Goal: Information Seeking & Learning: Find specific fact

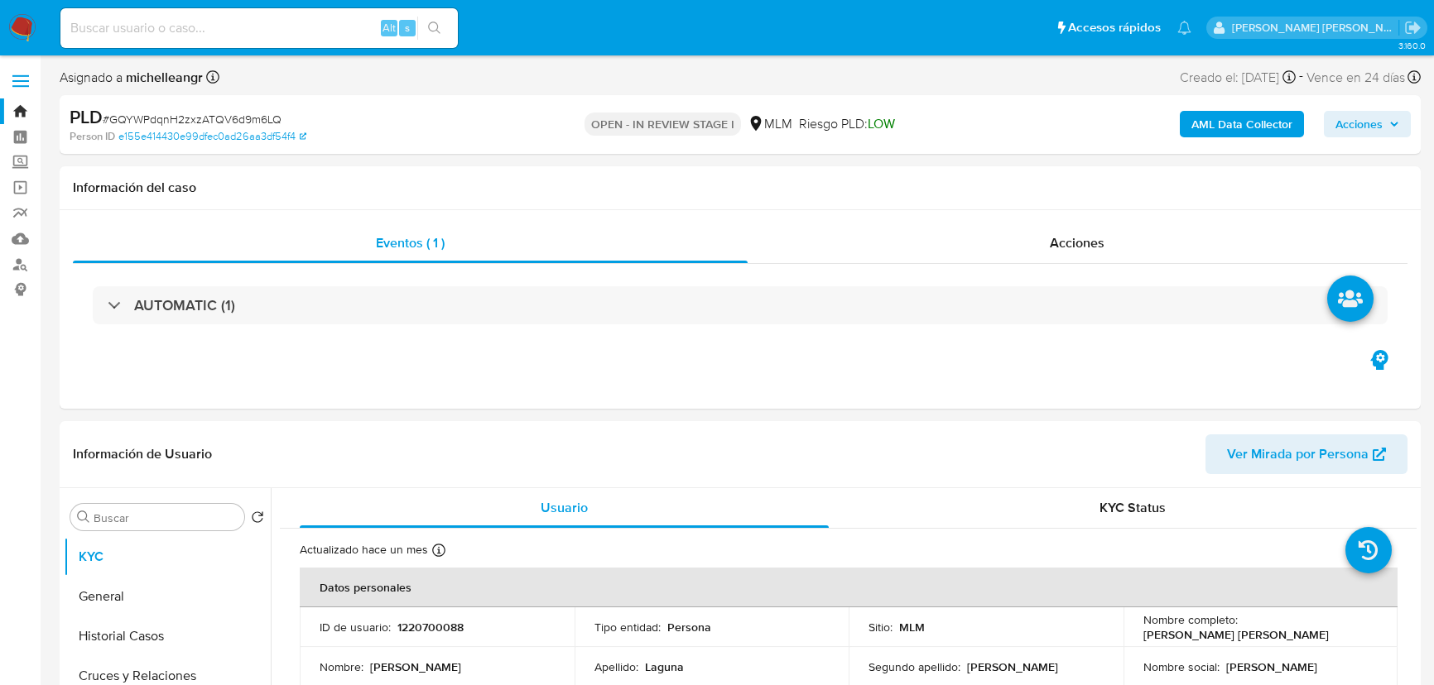
select select "10"
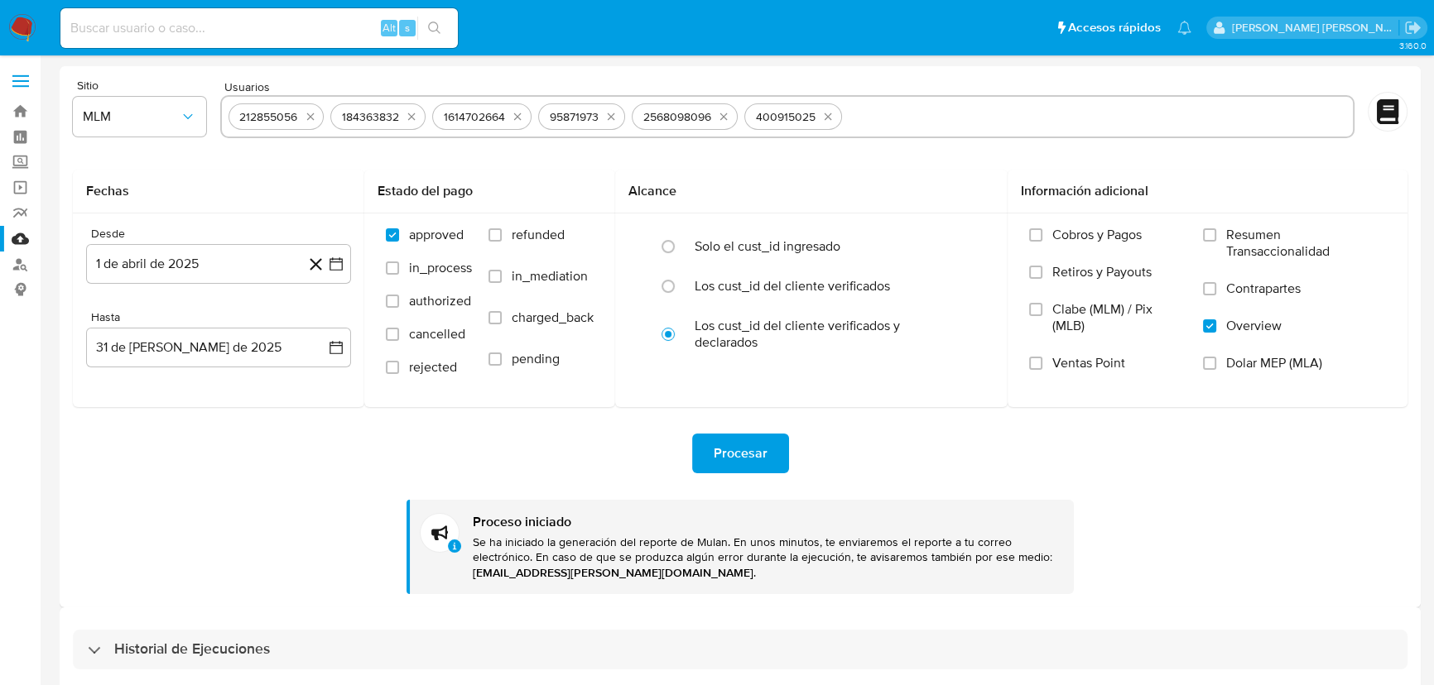
click at [149, 34] on input at bounding box center [258, 28] width 397 height 22
paste input "GQYWPdqnH2zxzATQV6d9m6LQ"
type input "GQYWPdqnH2zxzATQV6d9m6LQ"
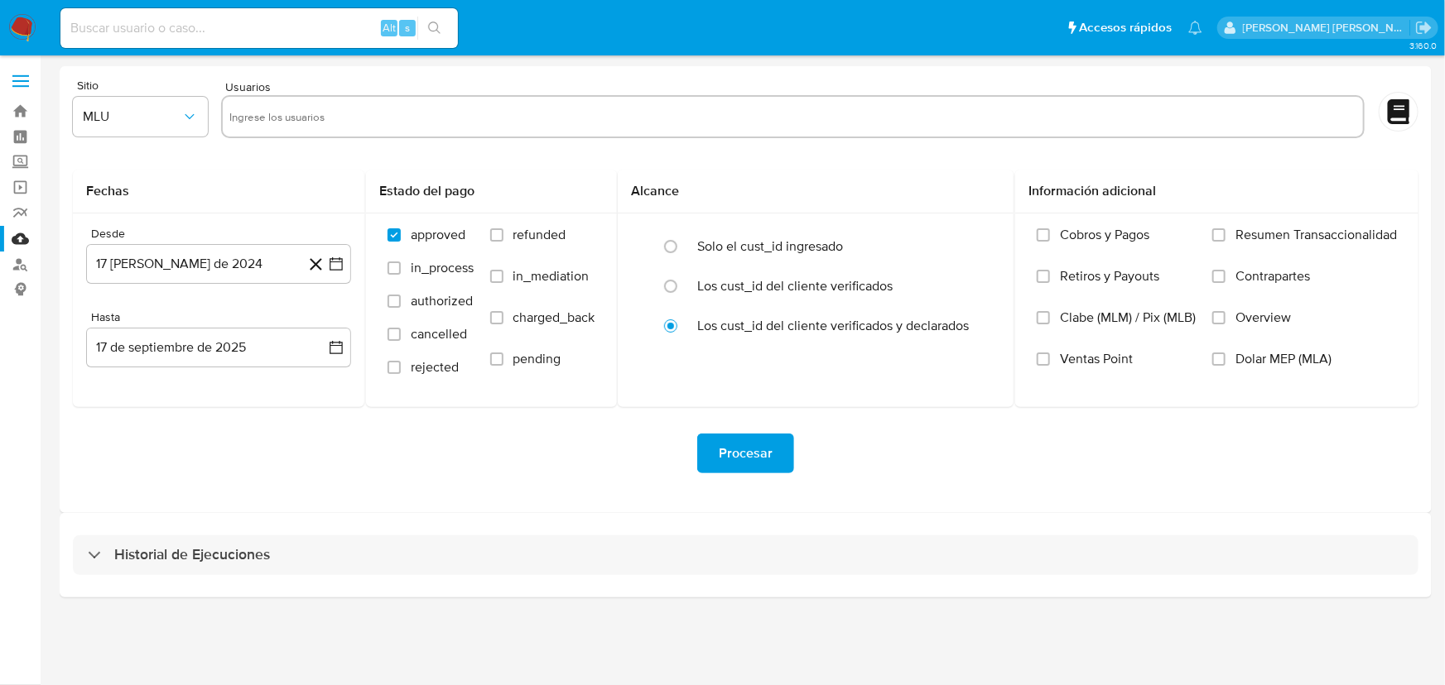
click at [136, 9] on div "Alt s" at bounding box center [258, 28] width 397 height 40
click at [104, 28] on input at bounding box center [258, 28] width 397 height 22
paste input "GQYWPdqnH2zxzATQV6d9m6LQ"
type input "GQYWPdqnH2zxzATQV6d9m6LQ"
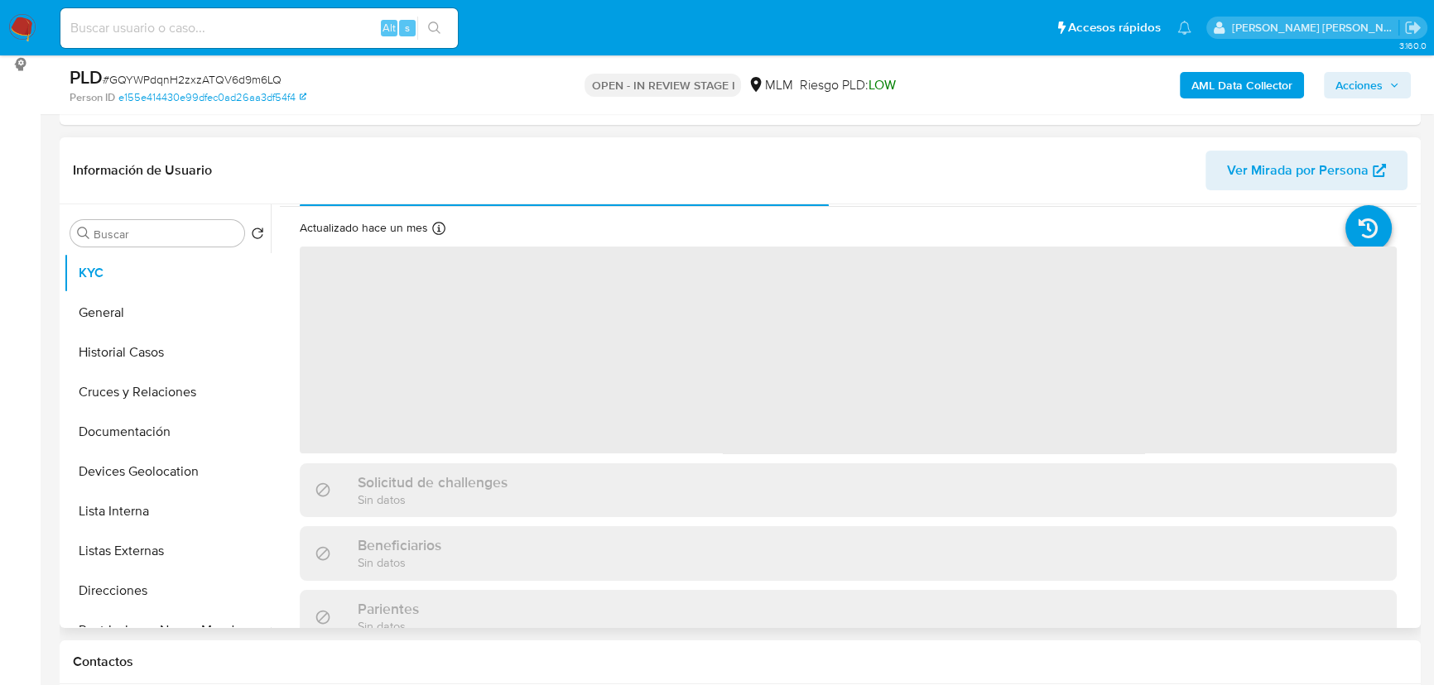
scroll to position [75, 0]
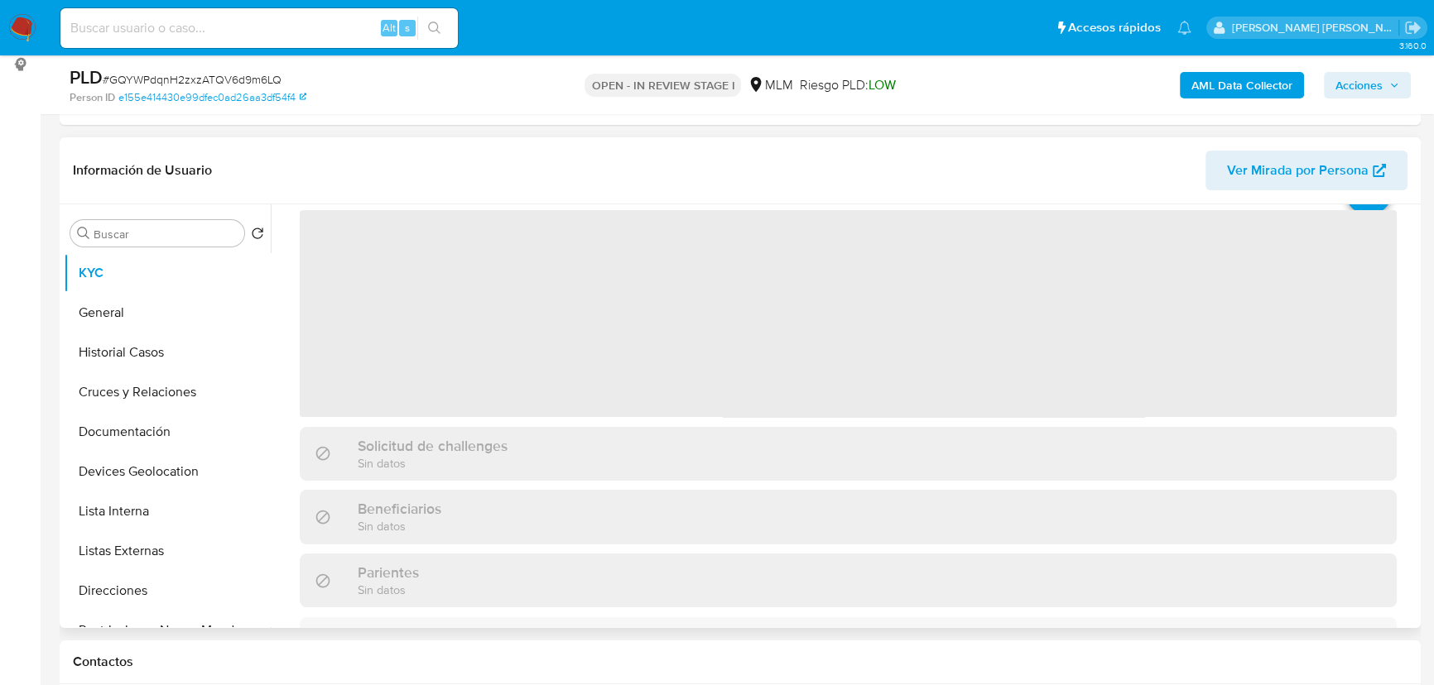
select select "10"
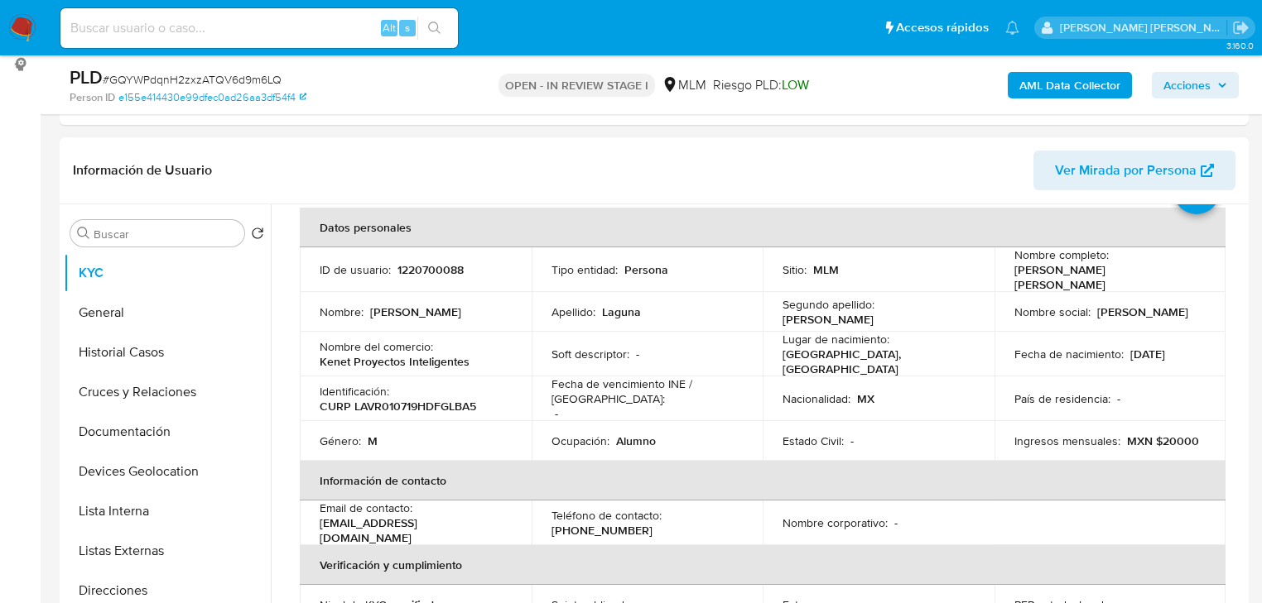
scroll to position [75, 0]
drag, startPoint x: 1122, startPoint y: 304, endPoint x: 936, endPoint y: 323, distance: 186.4
click at [1122, 305] on p "Roberto" at bounding box center [1142, 312] width 91 height 15
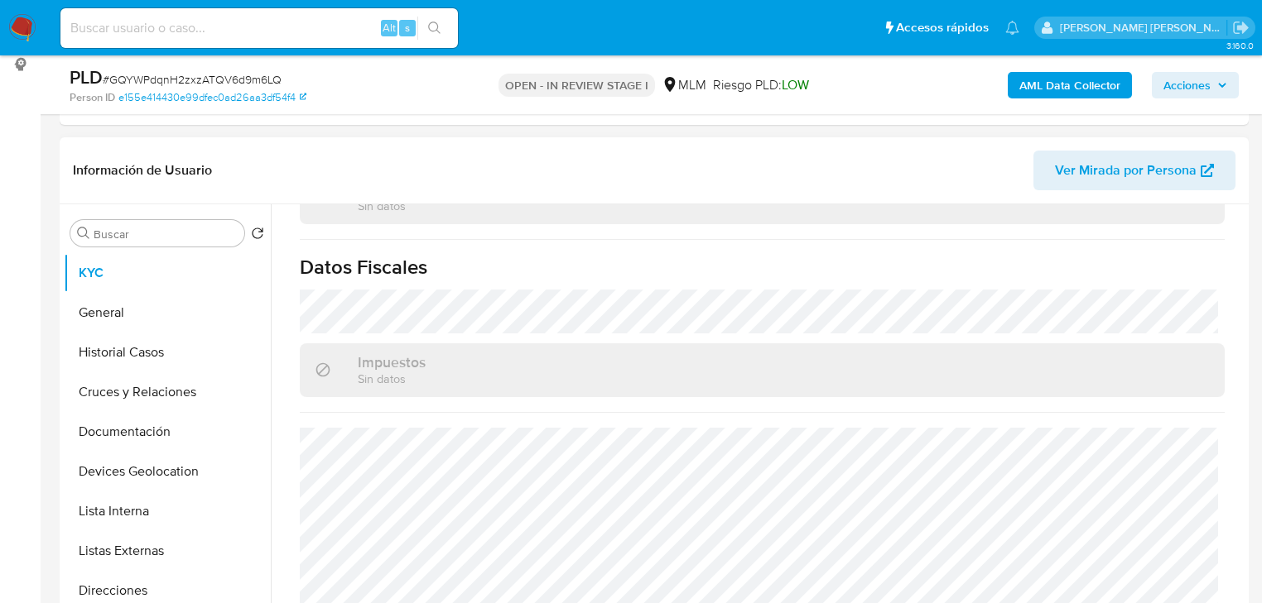
scroll to position [1045, 0]
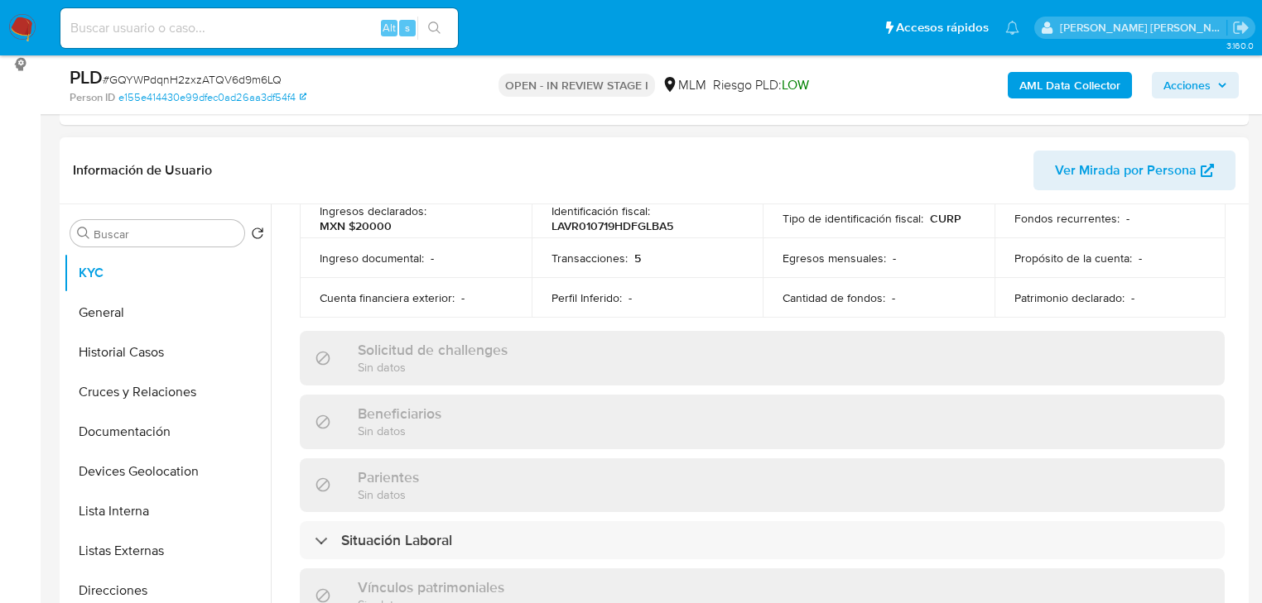
click at [519, 345] on div "Solicitud de challenges Sin datos" at bounding box center [762, 358] width 925 height 54
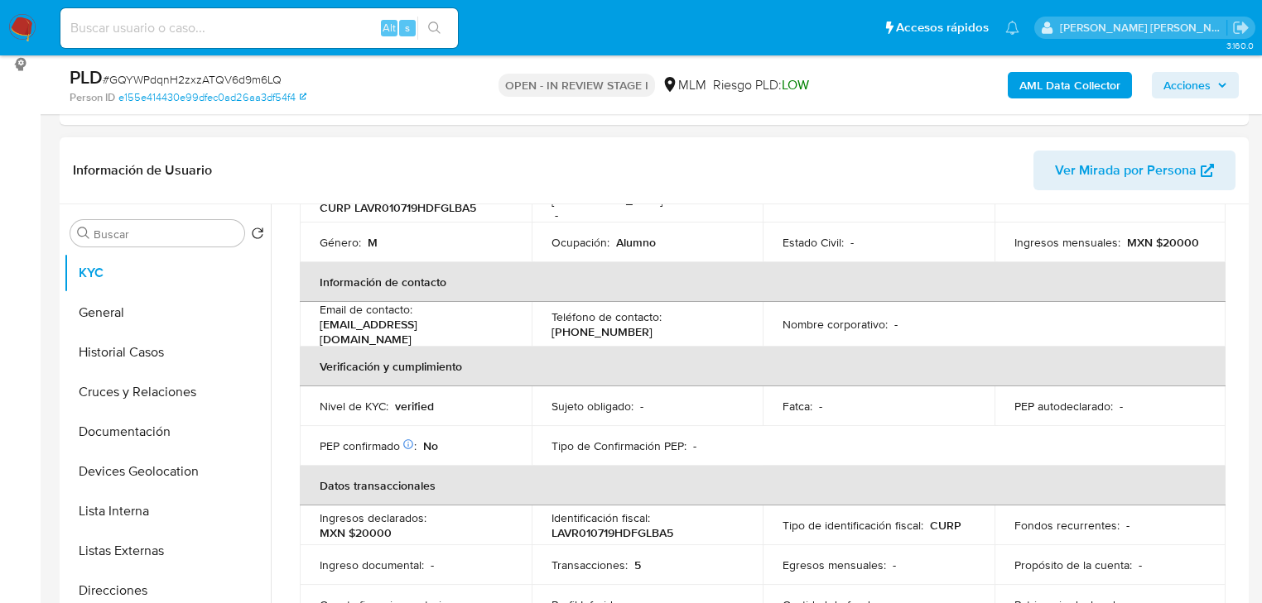
scroll to position [184, 0]
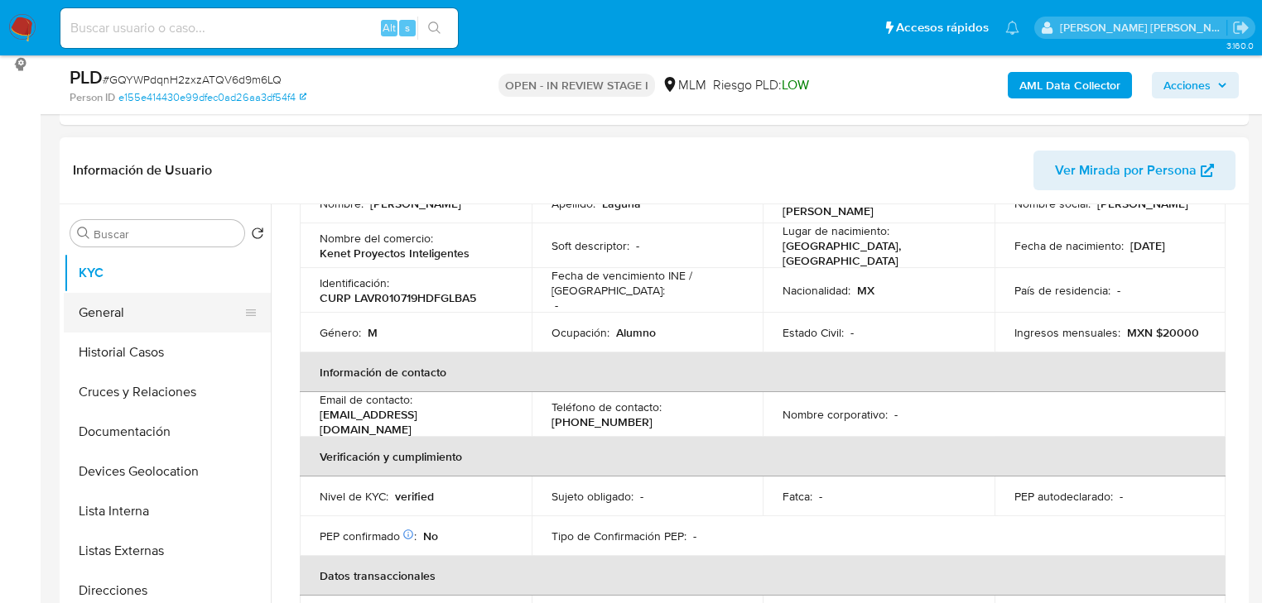
click at [113, 312] on button "General" at bounding box center [161, 313] width 194 height 40
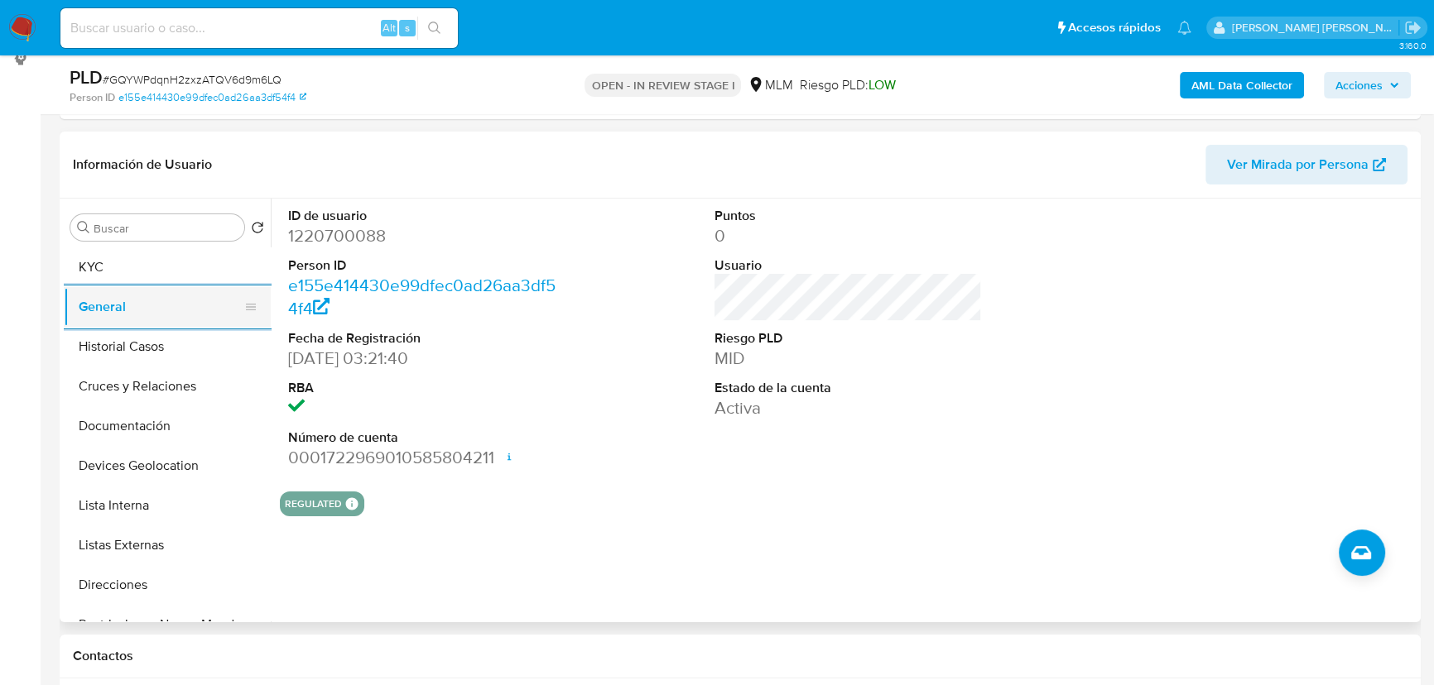
scroll to position [225, 0]
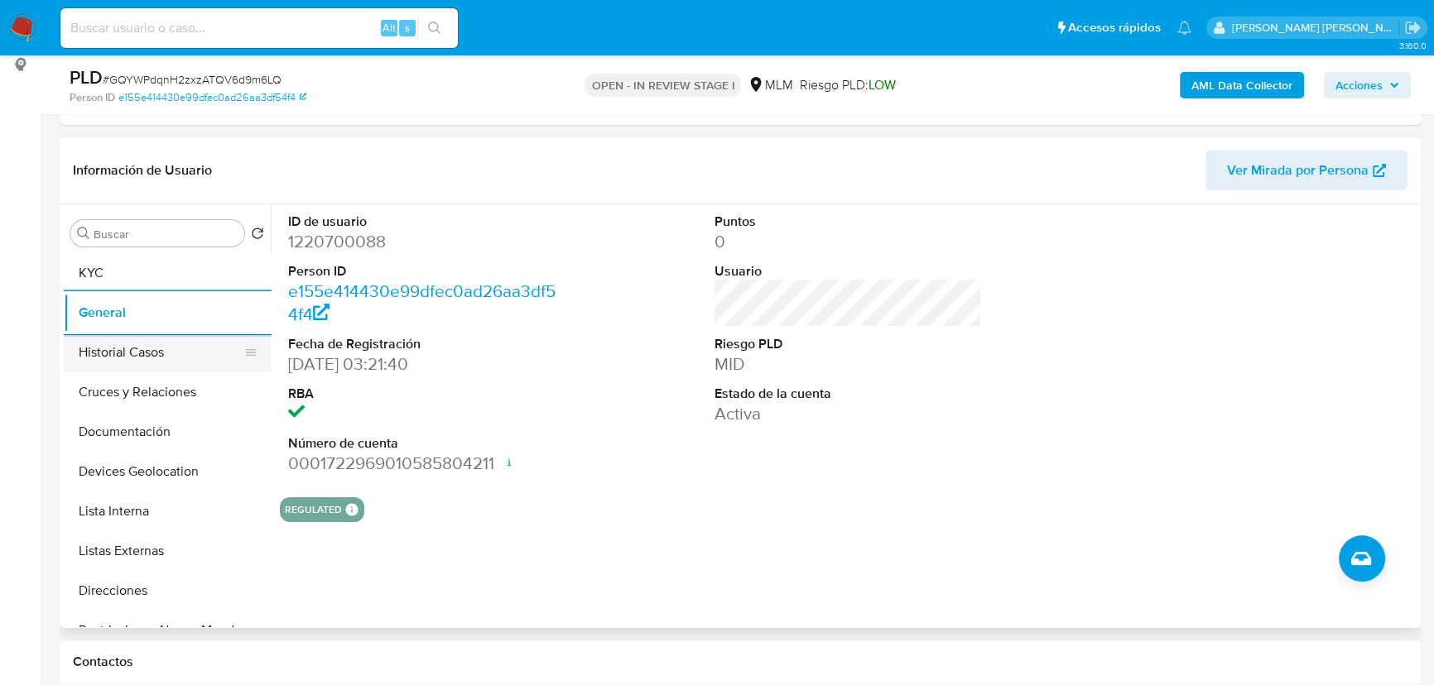
drag, startPoint x: 126, startPoint y: 344, endPoint x: 222, endPoint y: 349, distance: 96.1
click at [127, 344] on button "Historial Casos" at bounding box center [161, 353] width 194 height 40
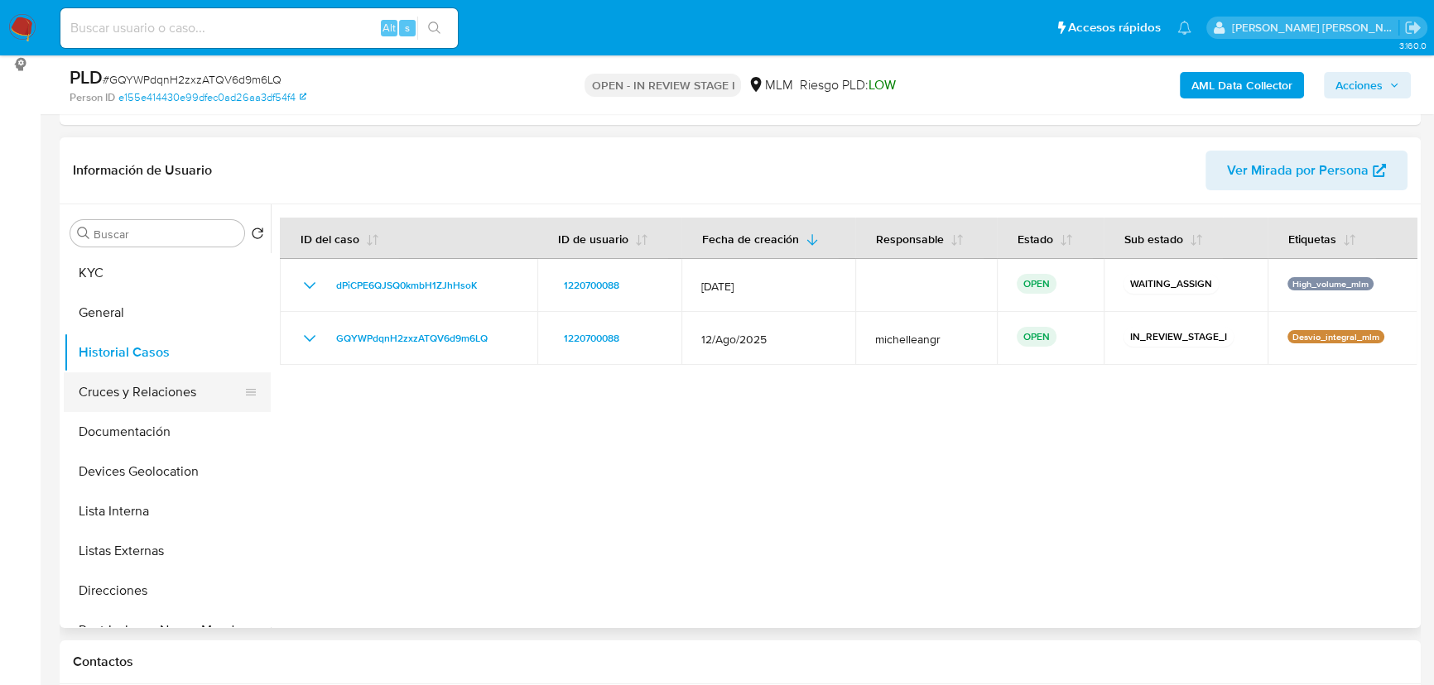
click at [107, 390] on button "Cruces y Relaciones" at bounding box center [161, 393] width 194 height 40
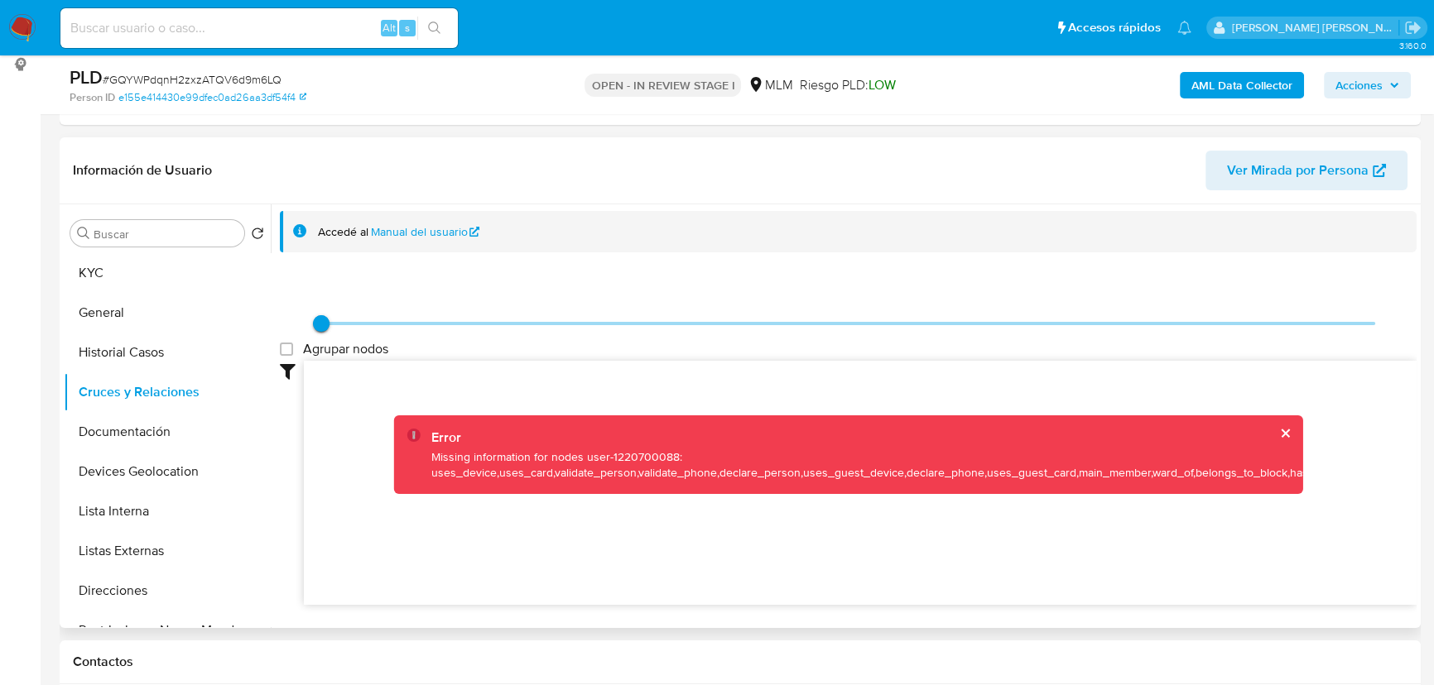
click at [1279, 428] on button "cerrar" at bounding box center [1284, 433] width 11 height 11
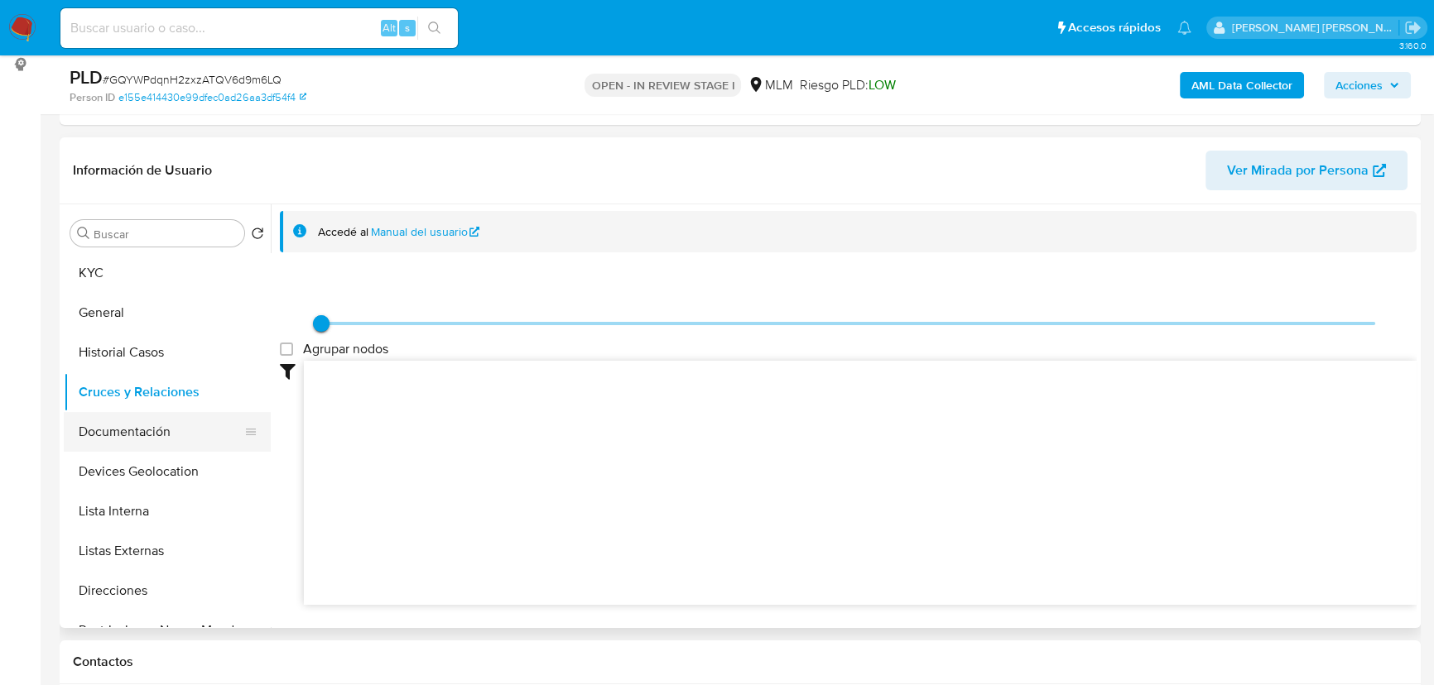
click at [115, 429] on button "Documentación" at bounding box center [161, 432] width 194 height 40
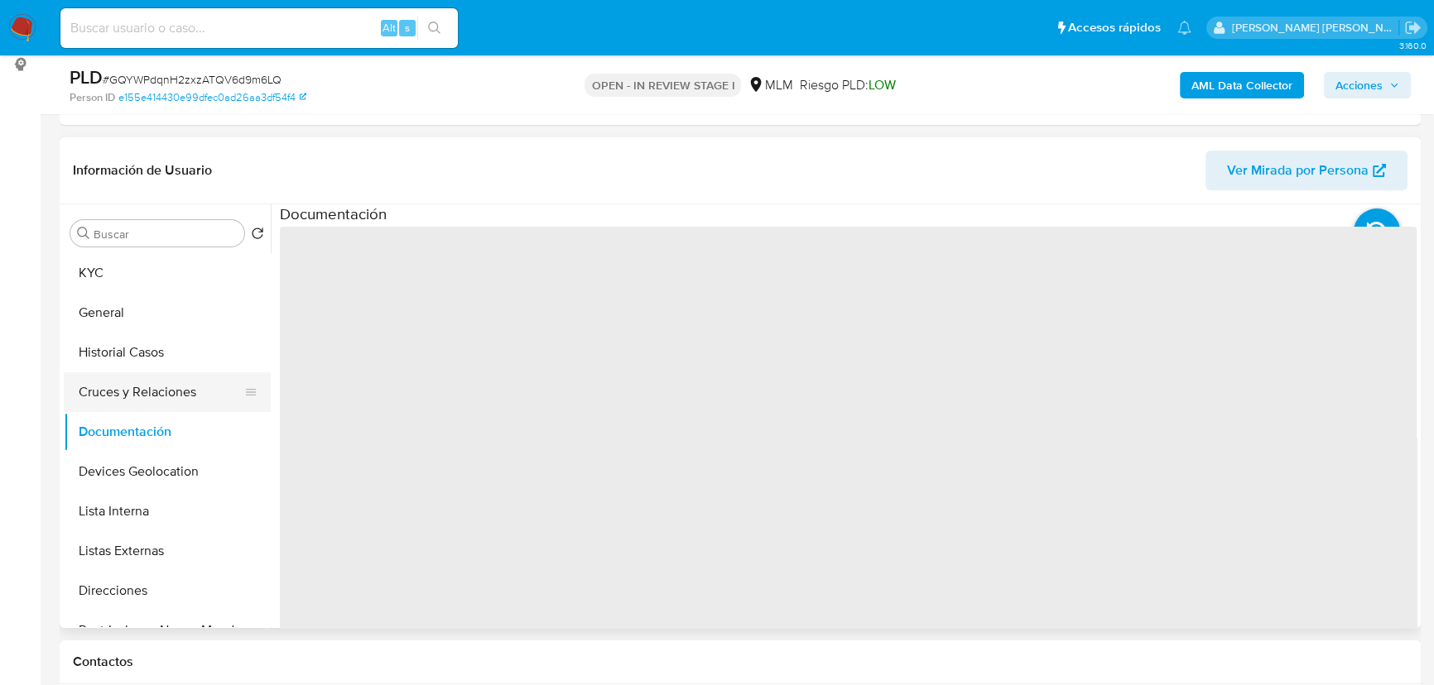
click at [127, 382] on button "Cruces y Relaciones" at bounding box center [161, 393] width 194 height 40
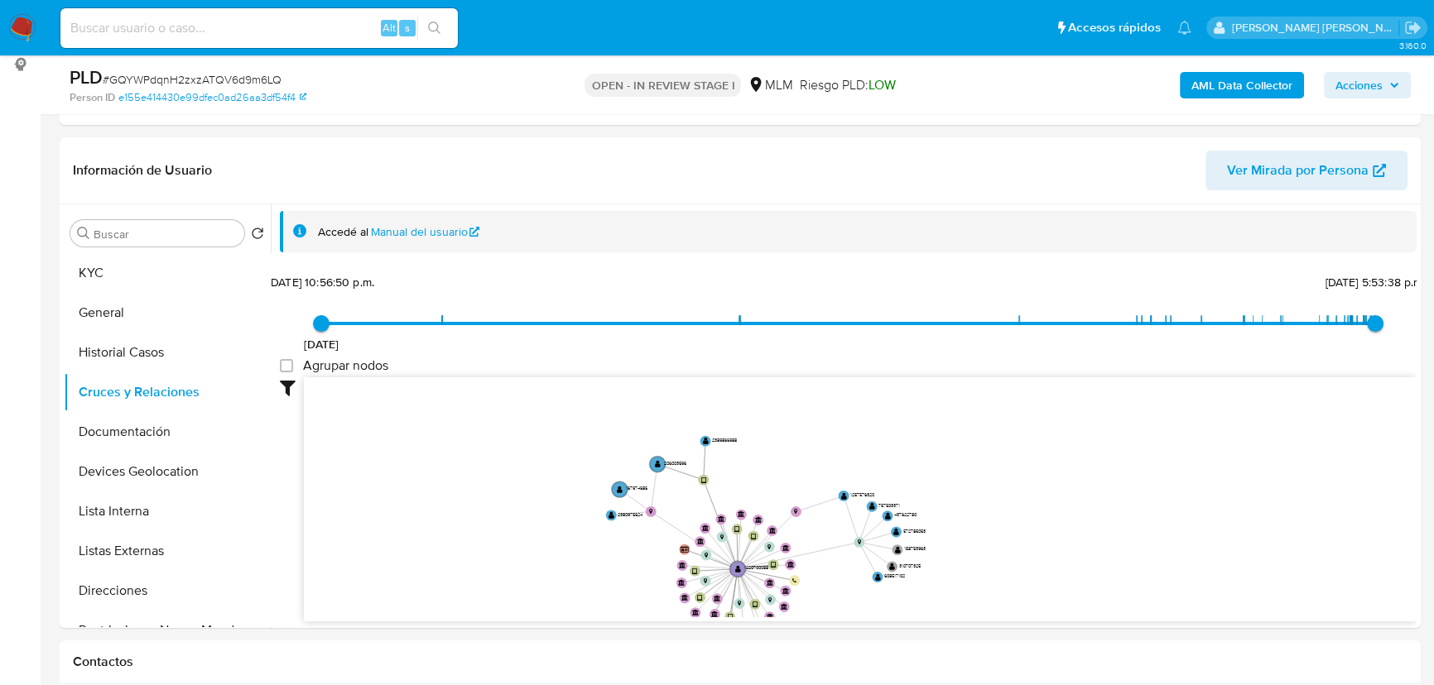
drag, startPoint x: 594, startPoint y: 490, endPoint x: 656, endPoint y: 459, distance: 69.6
click at [679, 458] on icon "device-681a2c6b7cb088d7bcc6f44d  user-1220700088  1220700088 device-67b904ad3…" at bounding box center [860, 497] width 1113 height 240
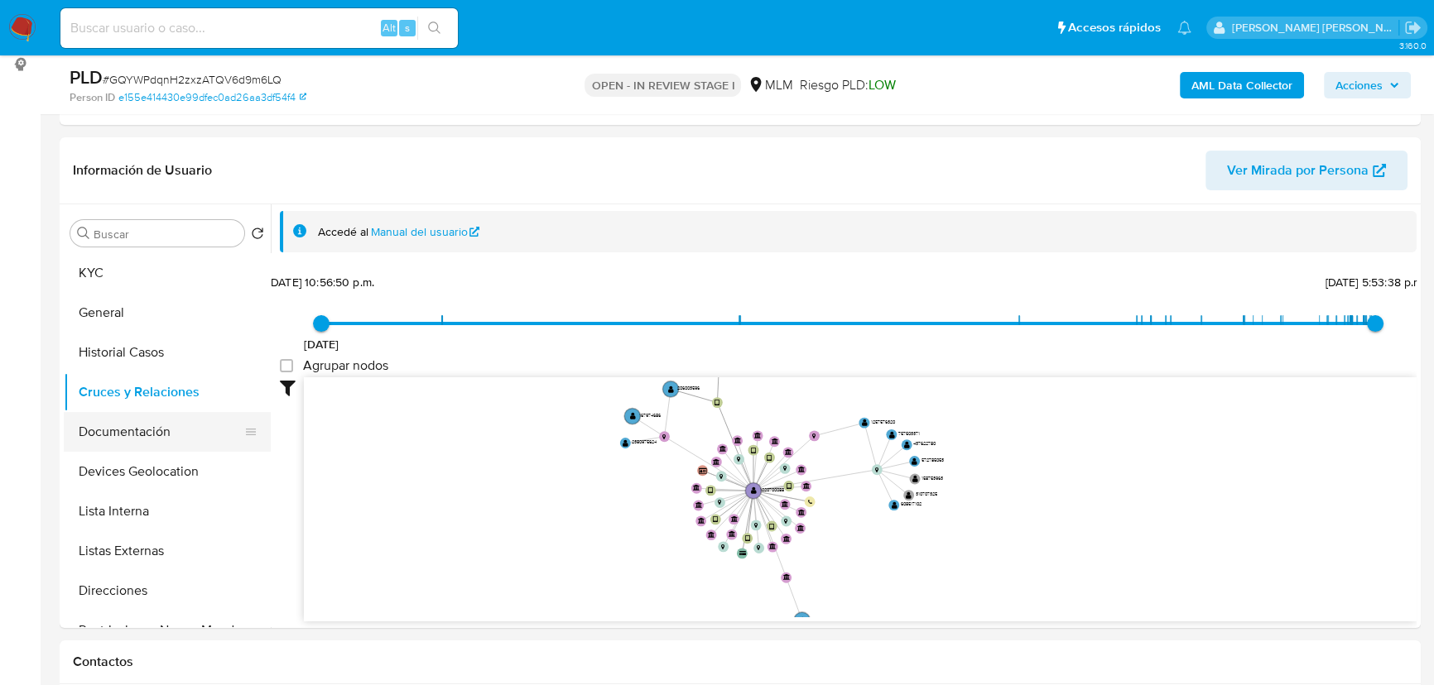
click at [157, 431] on button "Documentación" at bounding box center [161, 432] width 194 height 40
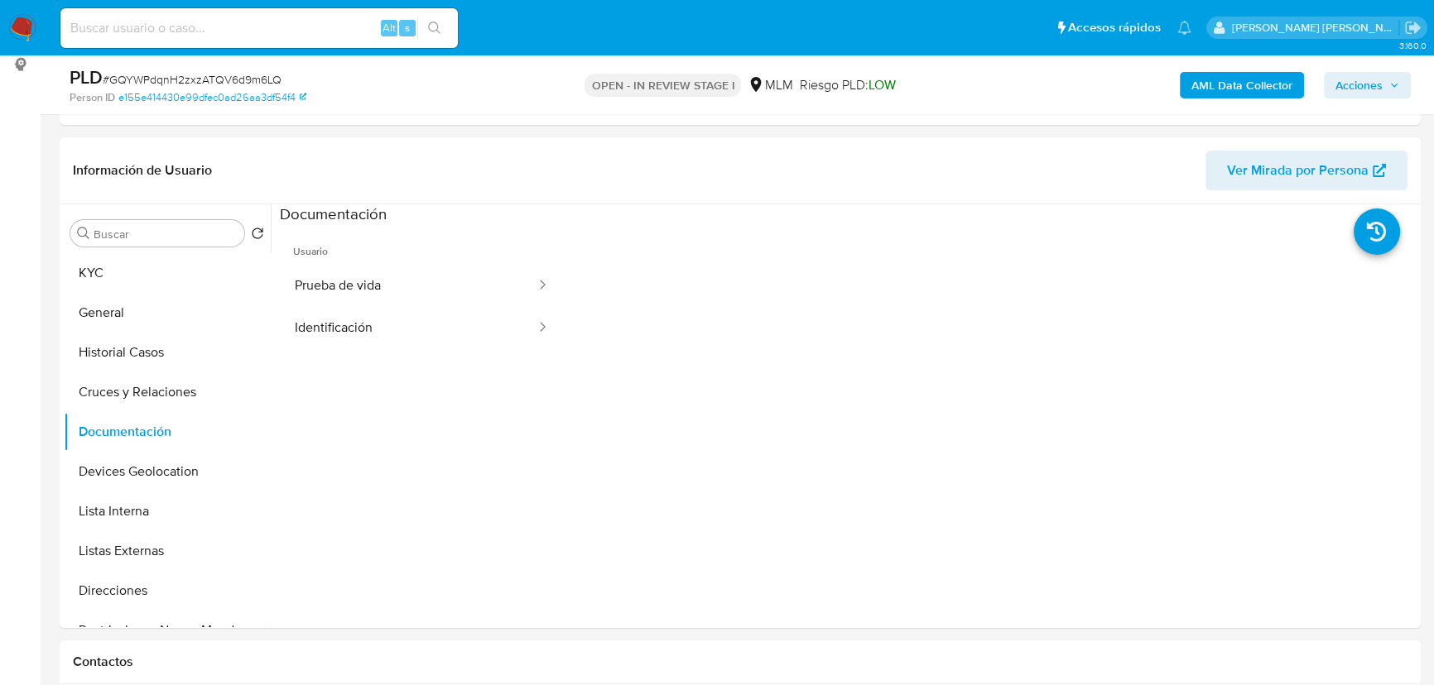
click at [430, 249] on span "Usuario" at bounding box center [422, 245] width 284 height 40
click at [438, 286] on button "Prueba de vida" at bounding box center [408, 286] width 257 height 42
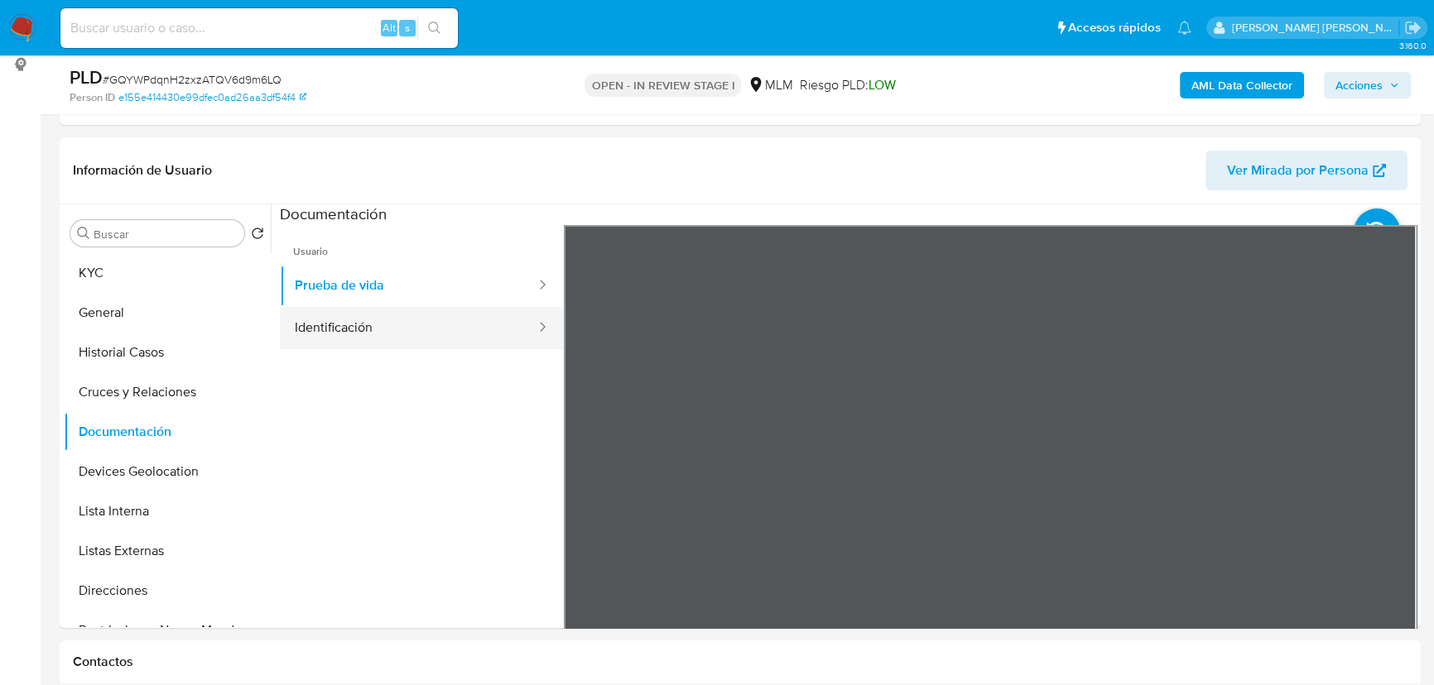
click at [421, 340] on button "Identificación" at bounding box center [408, 328] width 257 height 42
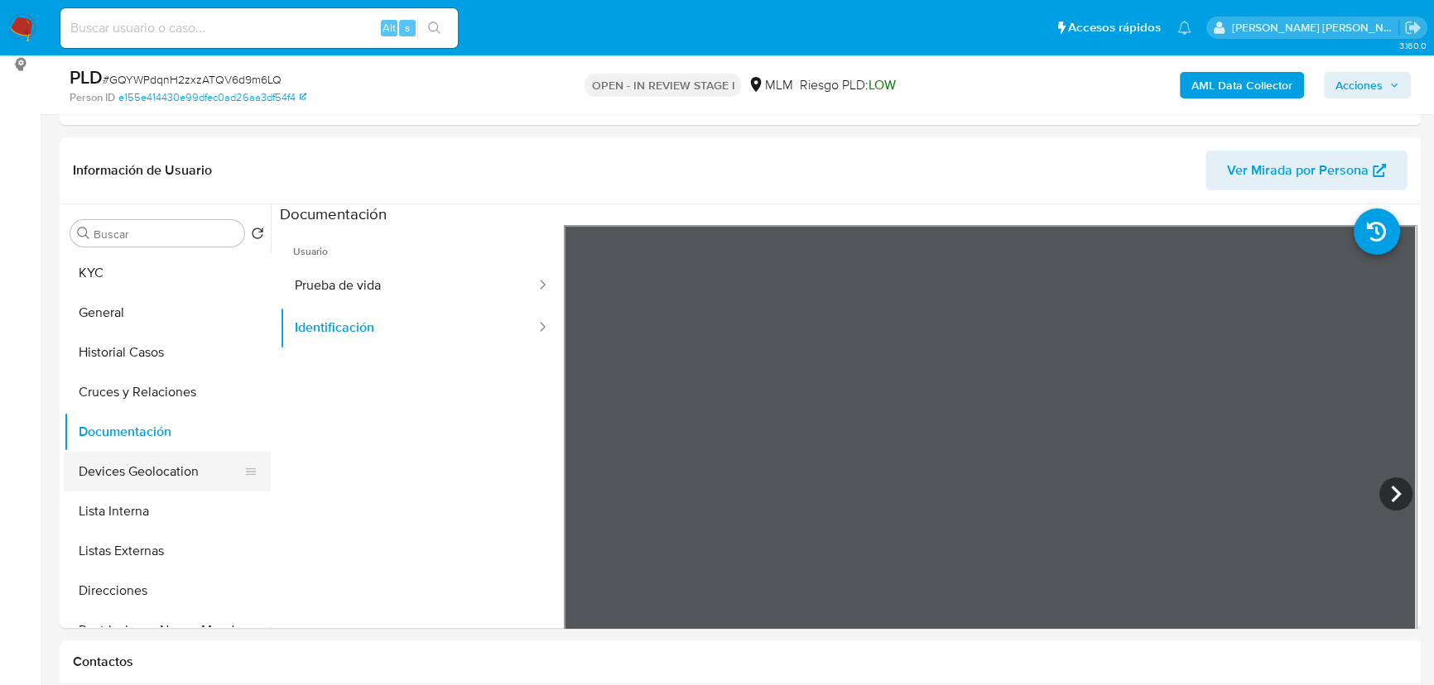
drag, startPoint x: 157, startPoint y: 477, endPoint x: 185, endPoint y: 480, distance: 28.3
click at [158, 476] on button "Devices Geolocation" at bounding box center [161, 472] width 194 height 40
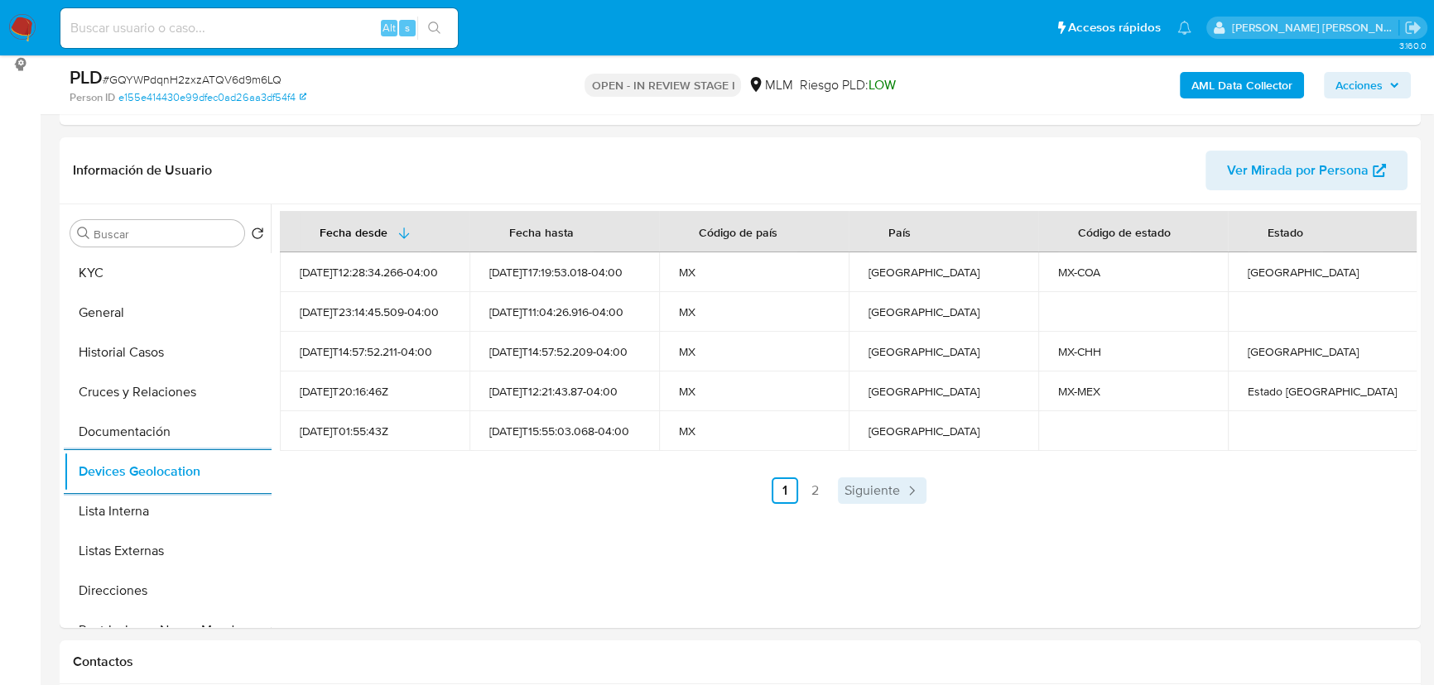
click at [878, 485] on span "Siguiente" at bounding box center [871, 490] width 55 height 13
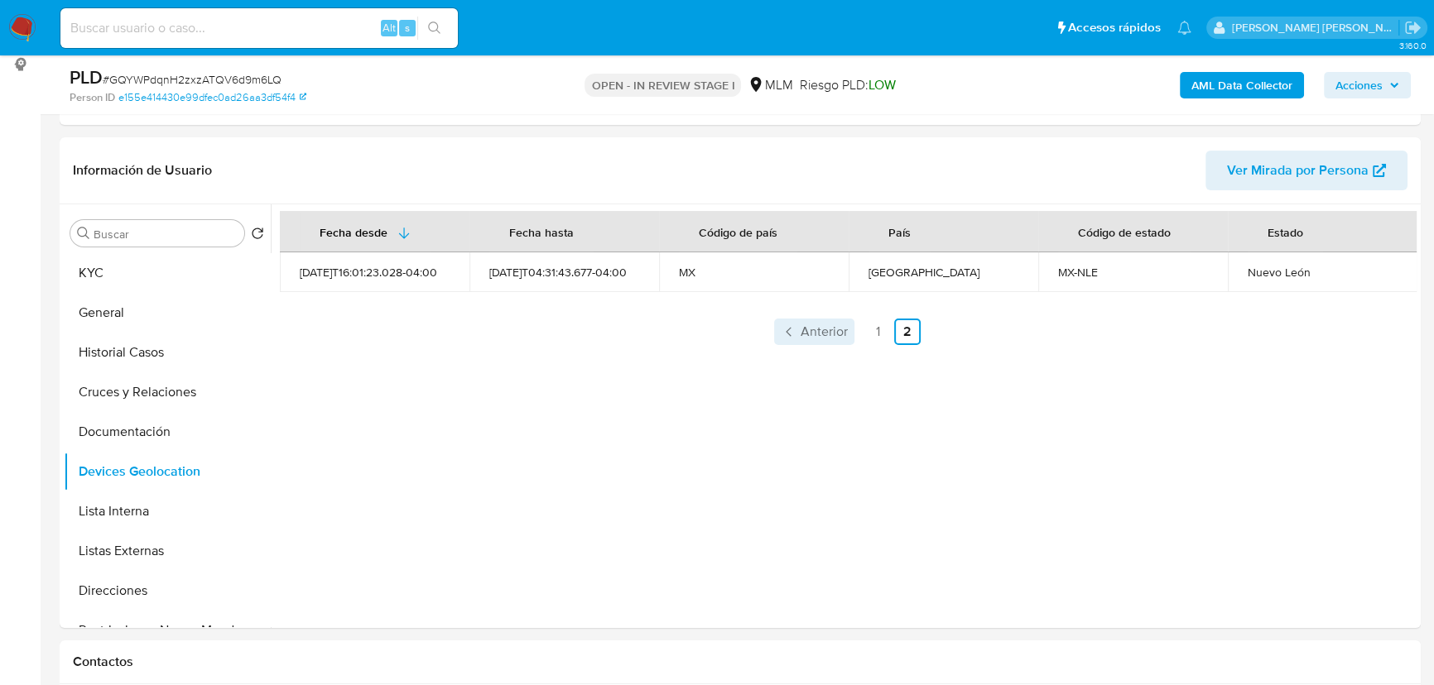
click at [815, 330] on span "Anterior" at bounding box center [824, 331] width 47 height 13
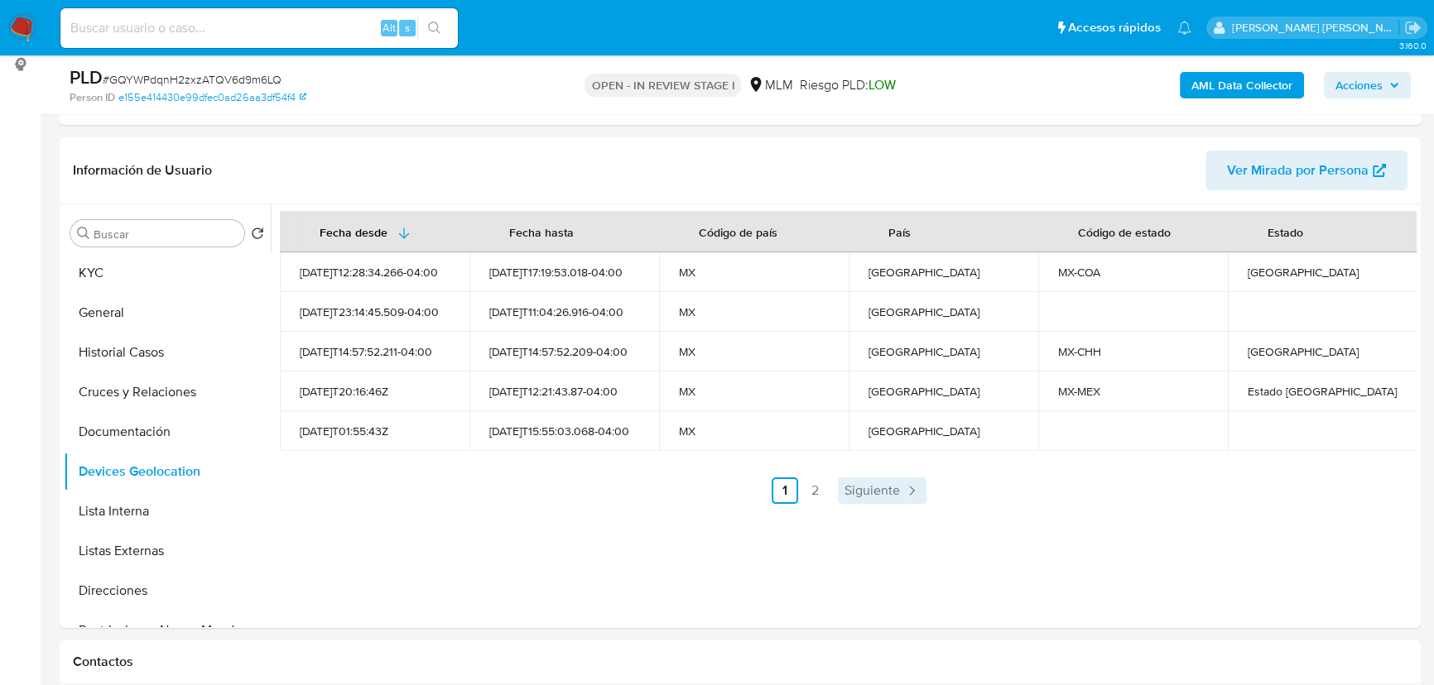
click at [858, 494] on span "Siguiente" at bounding box center [871, 490] width 55 height 13
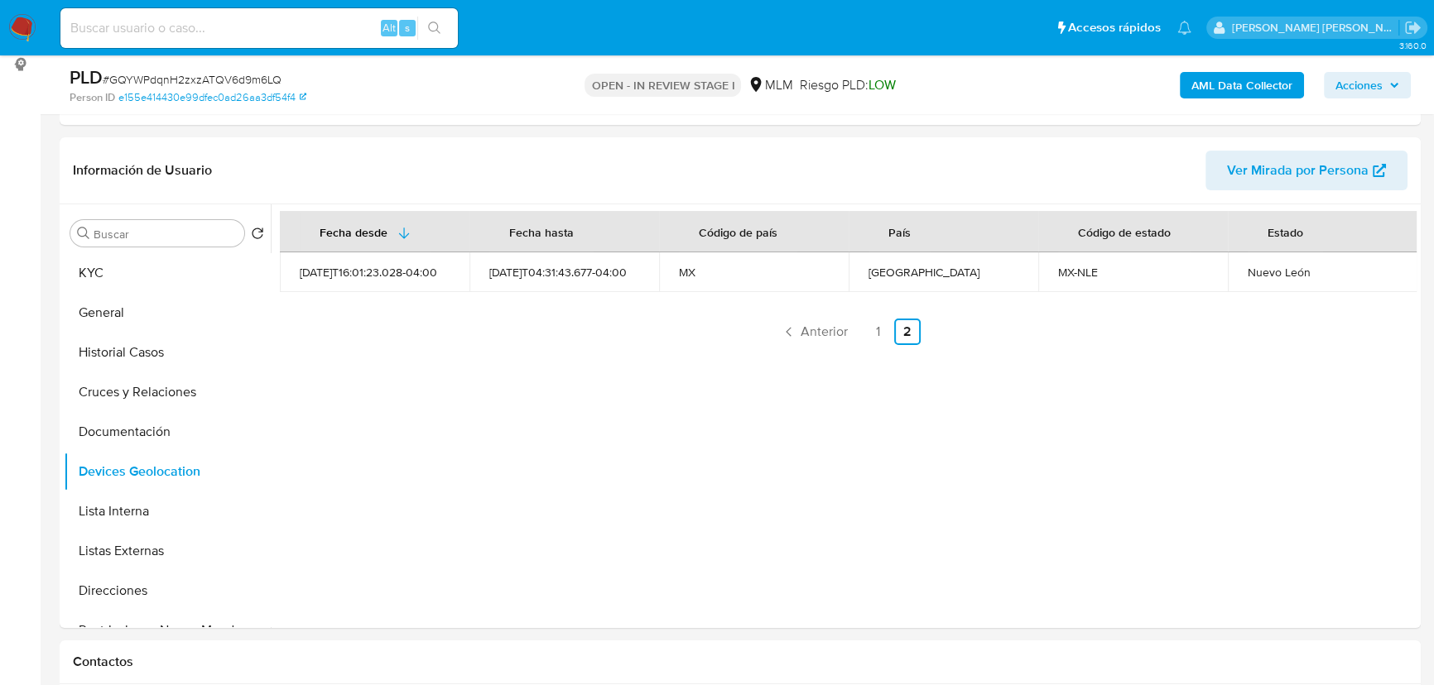
drag, startPoint x: 130, startPoint y: 571, endPoint x: 570, endPoint y: 463, distance: 452.8
click at [132, 567] on ul "KYC General Historial Casos Cruces y Relaciones Documentación Devices Geolocati…" at bounding box center [167, 439] width 207 height 373
click at [138, 584] on button "Direcciones" at bounding box center [161, 591] width 194 height 40
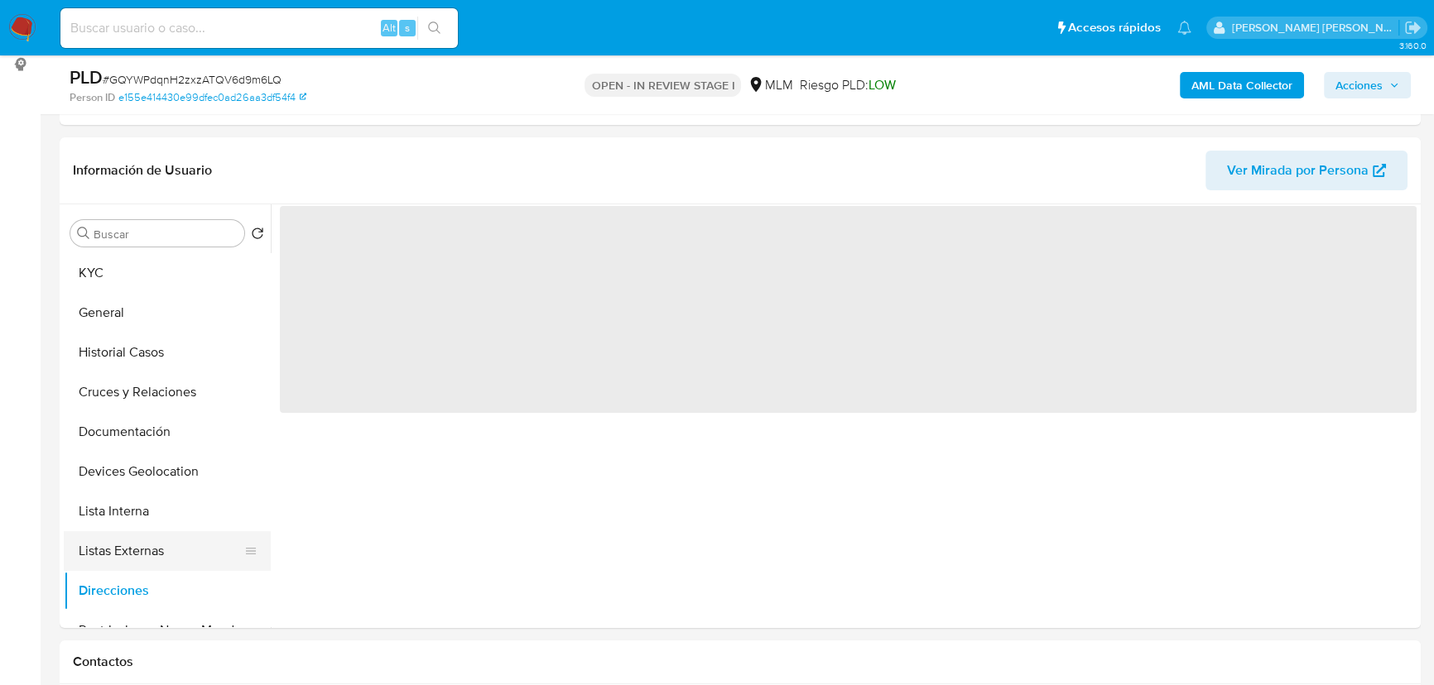
click at [157, 550] on button "Listas Externas" at bounding box center [161, 551] width 194 height 40
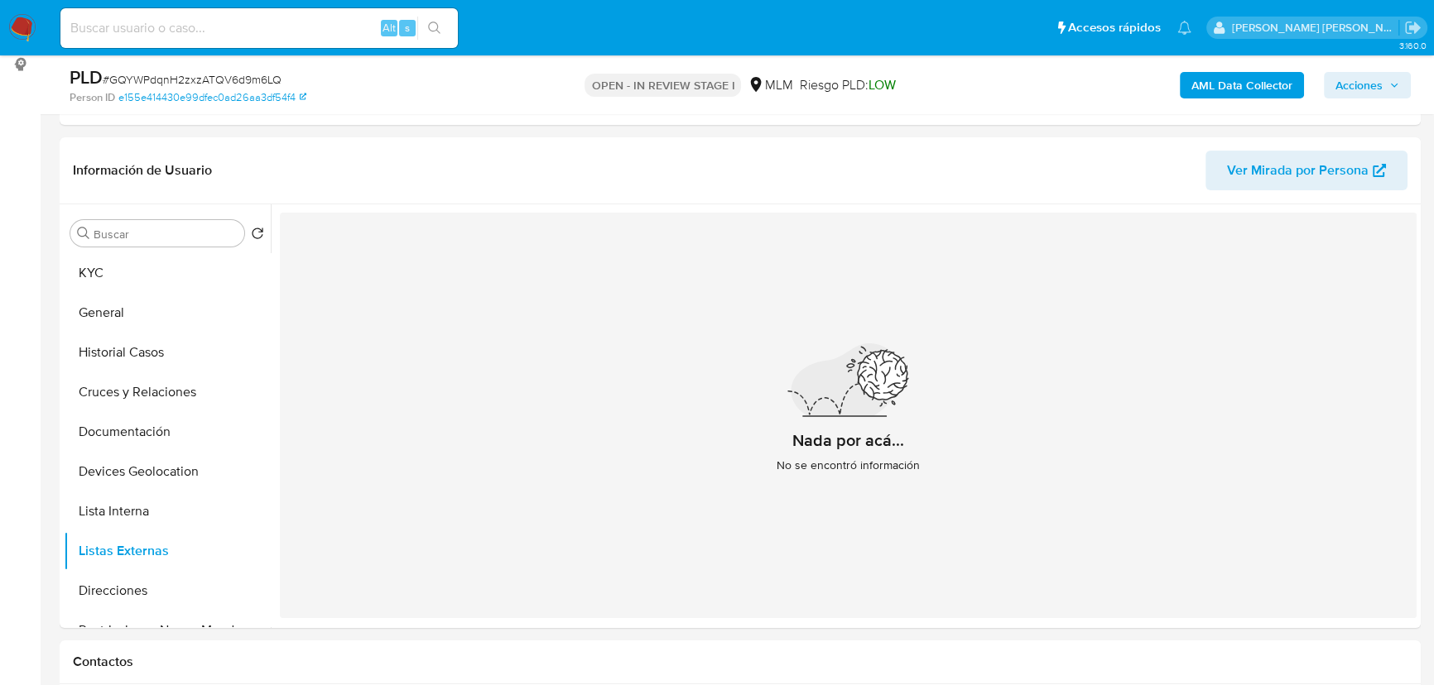
click at [456, 540] on div "Nada por acá... No se encontró información" at bounding box center [848, 416] width 1137 height 406
click at [135, 267] on button "KYC" at bounding box center [161, 273] width 194 height 40
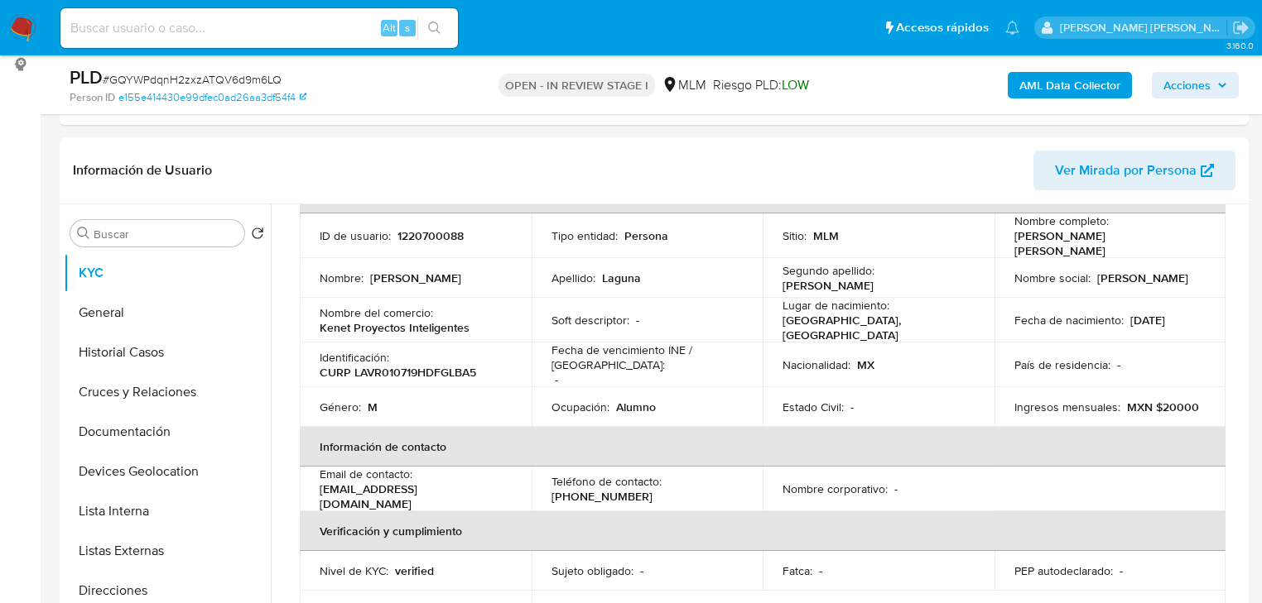
scroll to position [142, 0]
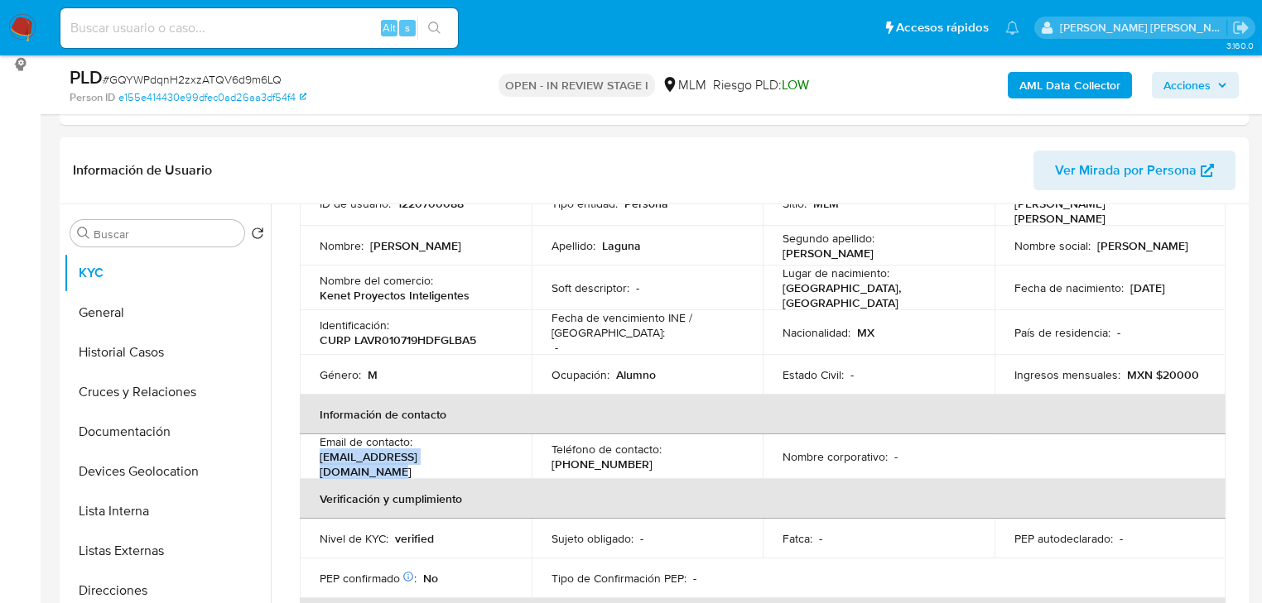
drag, startPoint x: 487, startPoint y: 454, endPoint x: 319, endPoint y: 450, distance: 168.1
click at [320, 450] on div "Email de contacto : robertolaguna1926@gmail.com" at bounding box center [416, 457] width 192 height 45
copy p "[EMAIL_ADDRESS][DOMAIN_NAME]"
click at [604, 457] on p "[PHONE_NUMBER]" at bounding box center [601, 464] width 101 height 15
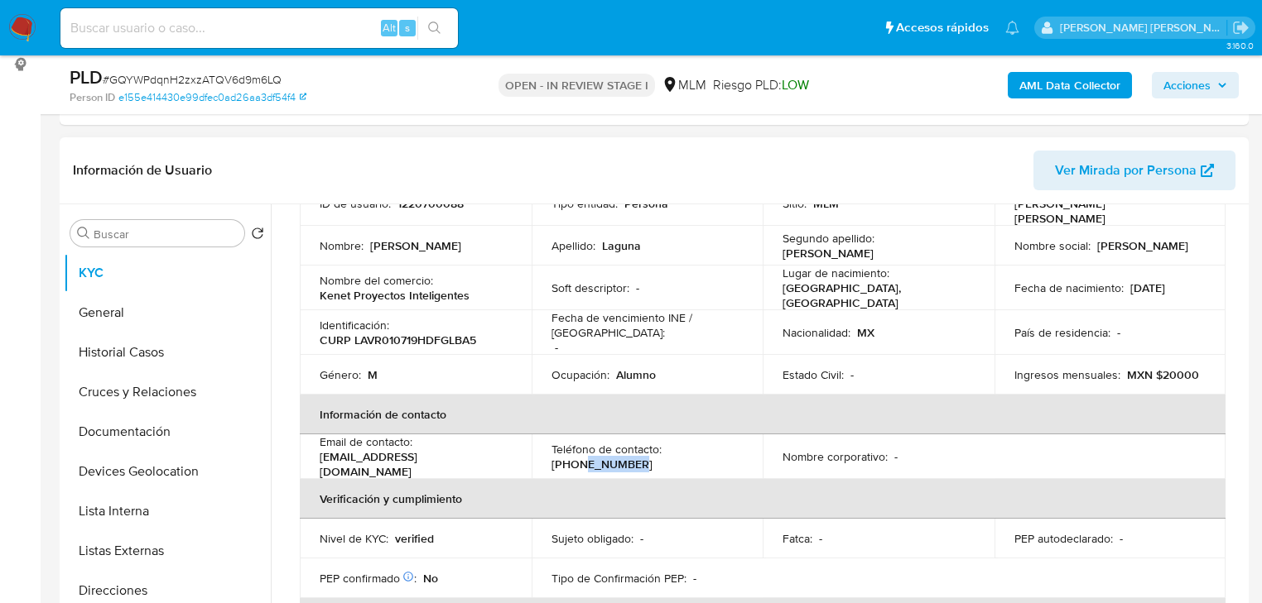
copy p "64466187"
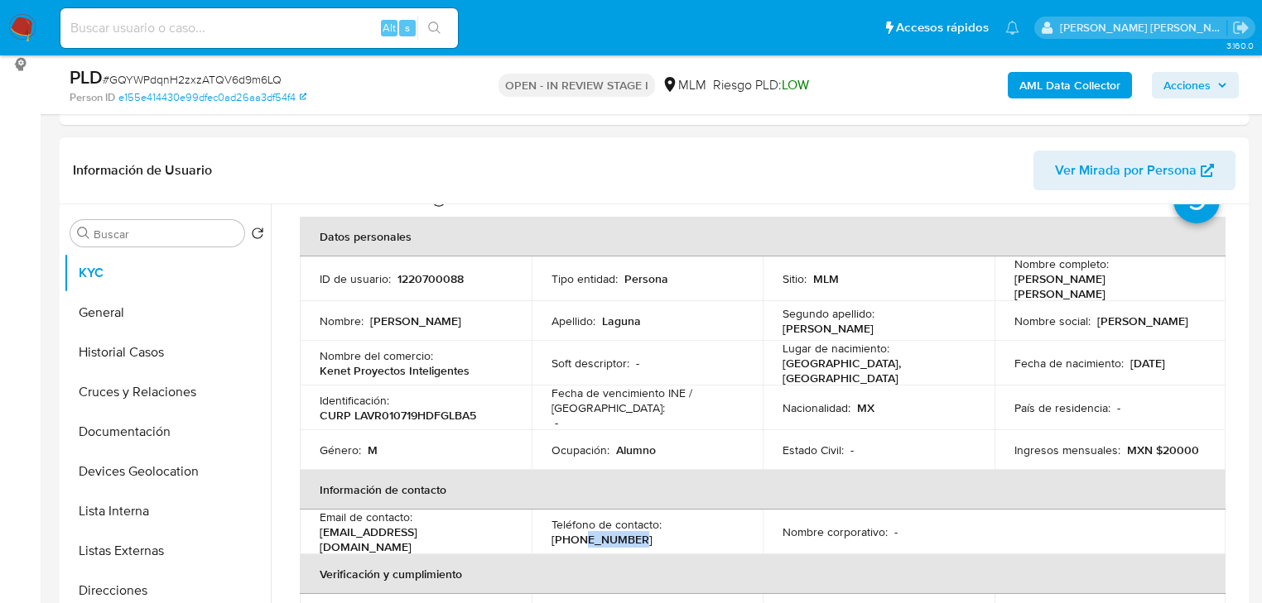
scroll to position [0, 0]
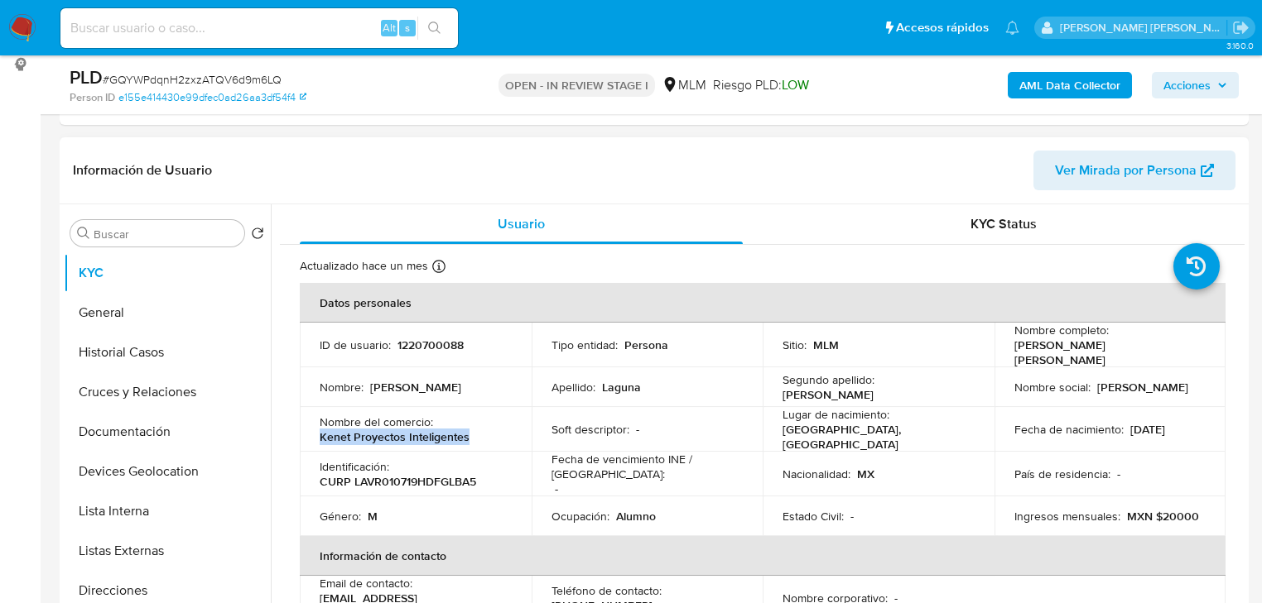
drag, startPoint x: 319, startPoint y: 427, endPoint x: 470, endPoint y: 432, distance: 151.6
click at [470, 432] on div "Nombre del comercio : Kenet Proyectos Inteligentes" at bounding box center [416, 430] width 192 height 30
copy p "Kenet Proyectos Inteligentes"
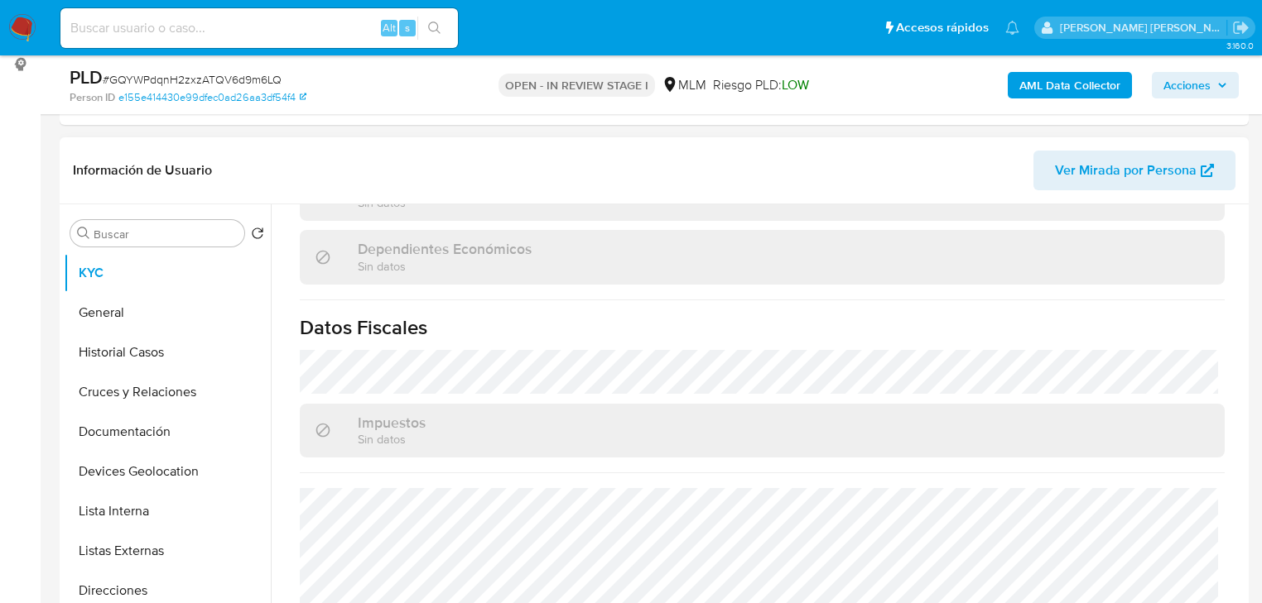
scroll to position [1045, 0]
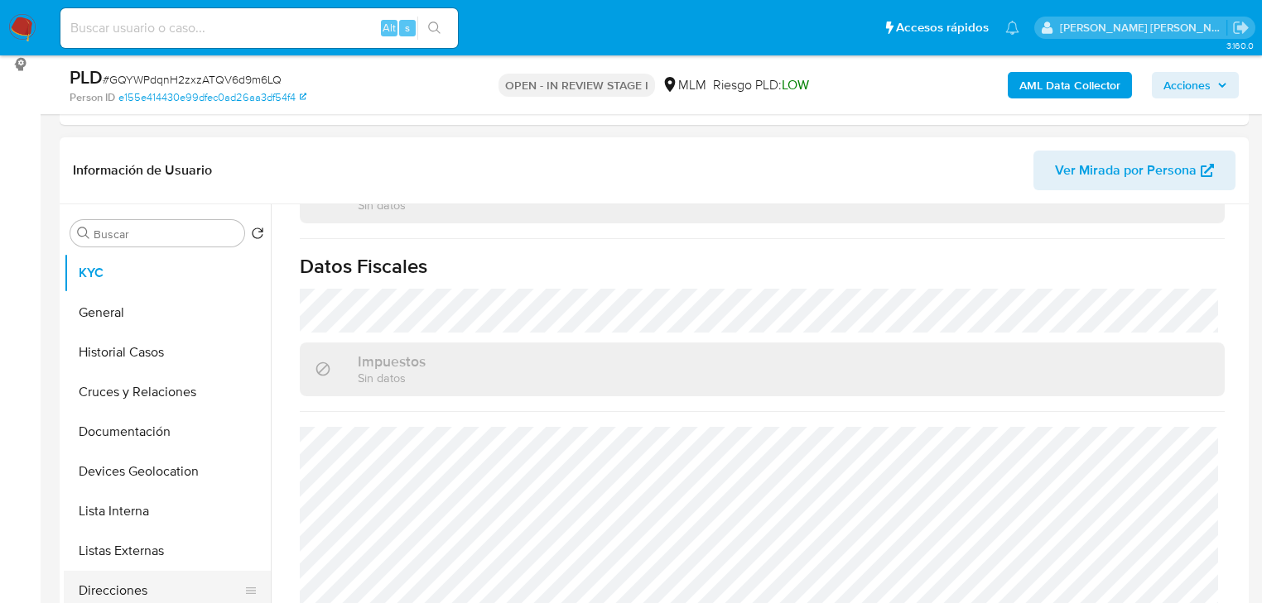
drag, startPoint x: 105, startPoint y: 593, endPoint x: 116, endPoint y: 587, distance: 12.2
click at [106, 593] on button "Direcciones" at bounding box center [161, 591] width 194 height 40
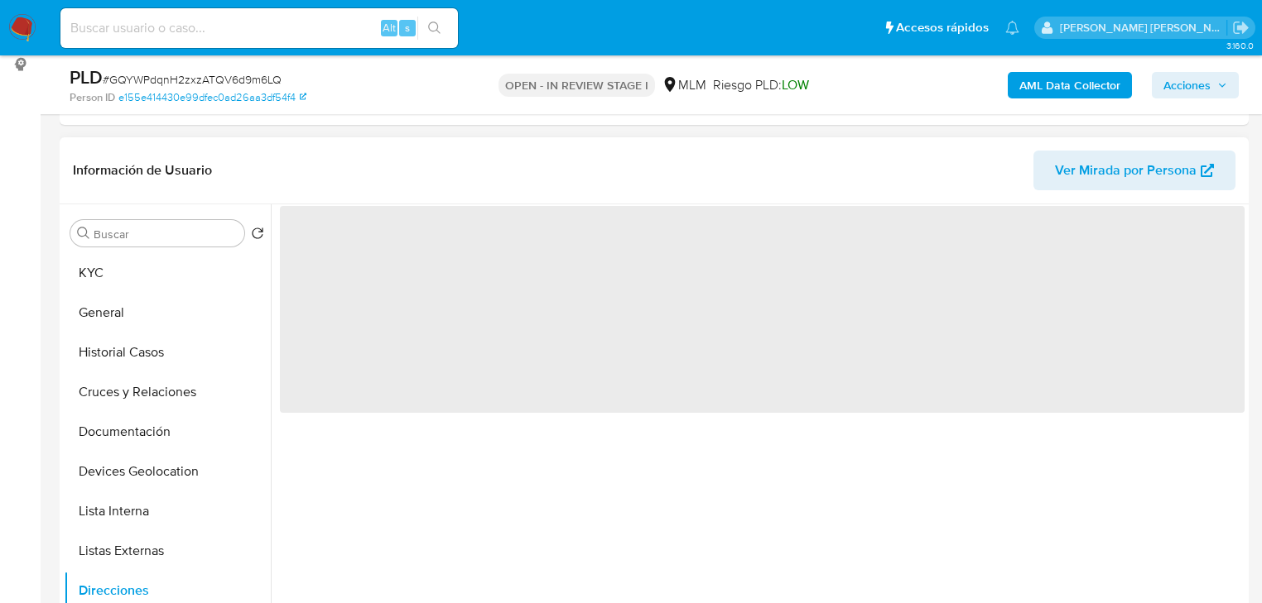
scroll to position [0, 0]
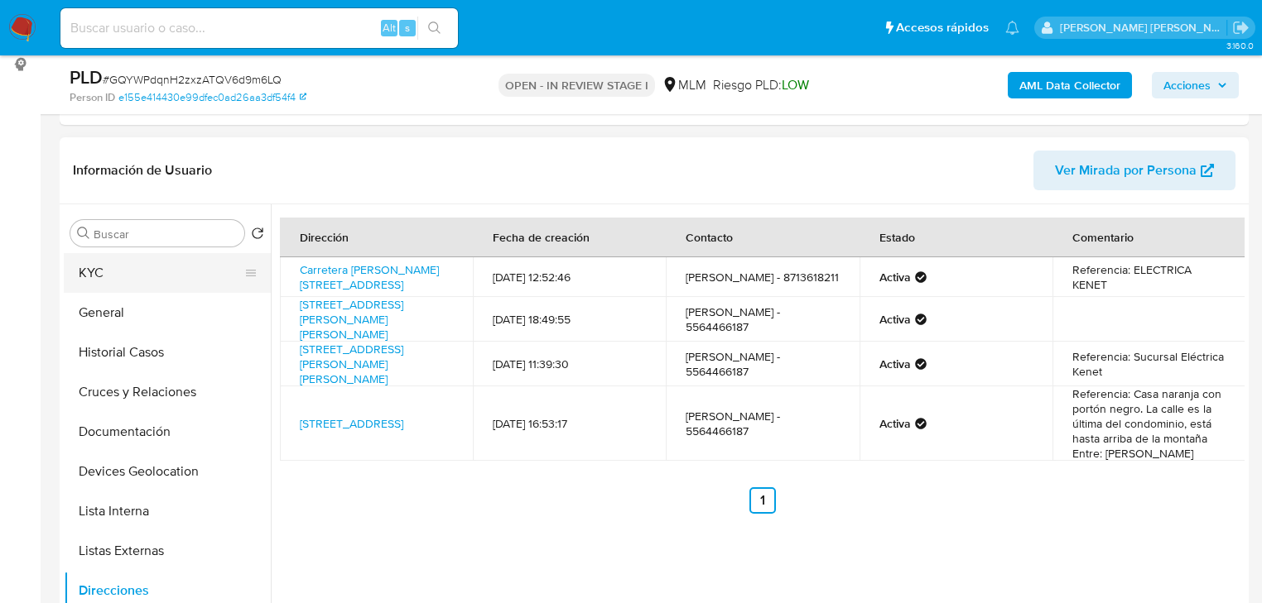
drag, startPoint x: 120, startPoint y: 271, endPoint x: 248, endPoint y: 278, distance: 127.7
click at [121, 271] on button "KYC" at bounding box center [161, 273] width 194 height 40
